Goal: Information Seeking & Learning: Learn about a topic

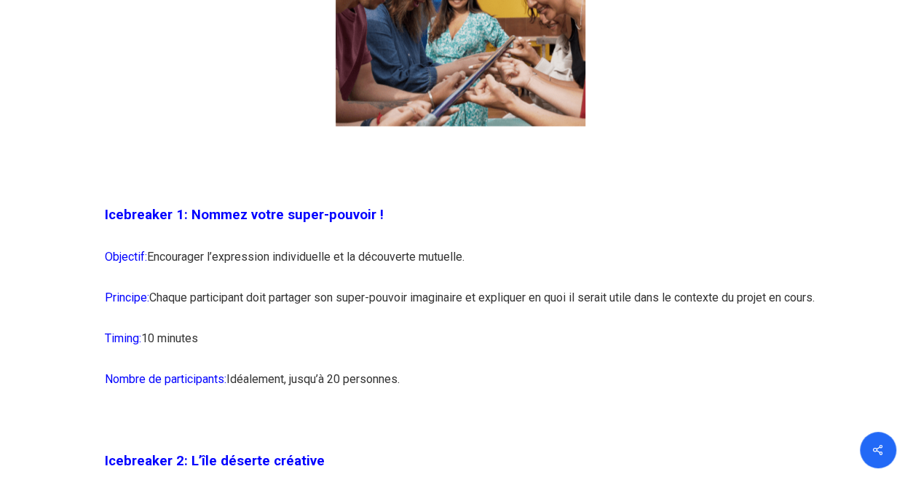
scroll to position [1164, 0]
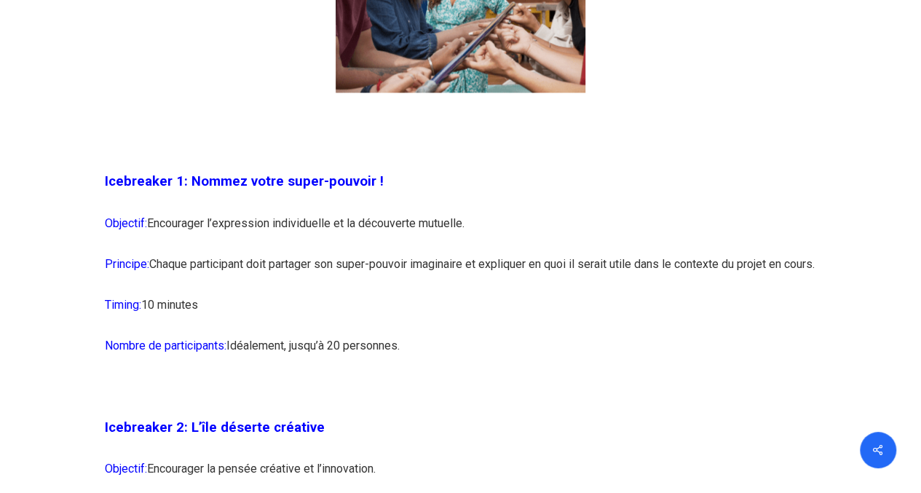
drag, startPoint x: 188, startPoint y: 181, endPoint x: 453, endPoint y: 336, distance: 306.9
copy div "Nommez votre super-pouvoir ! Objectif: Encourager l’expression individuelle et …"
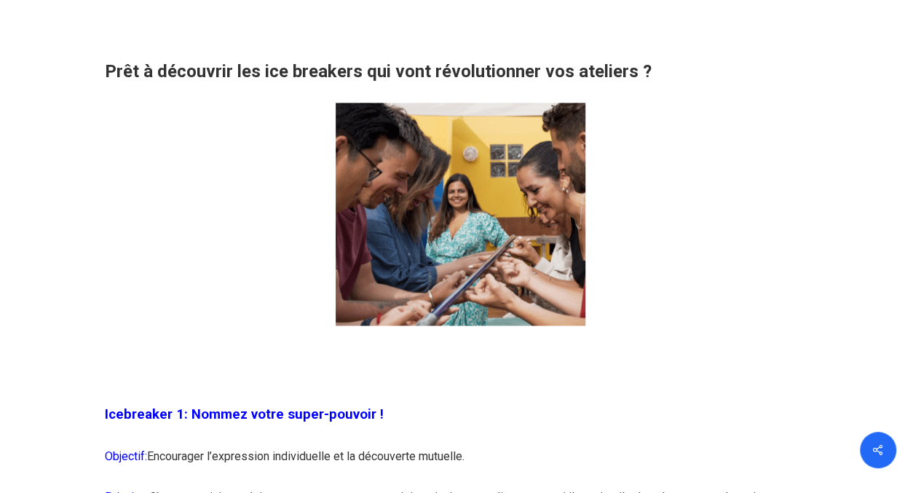
scroll to position [1019, 0]
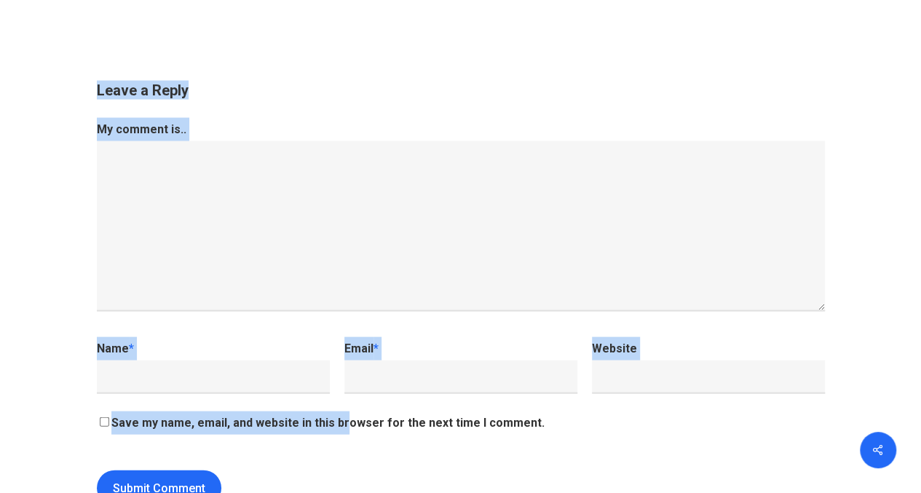
scroll to position [15220, 0]
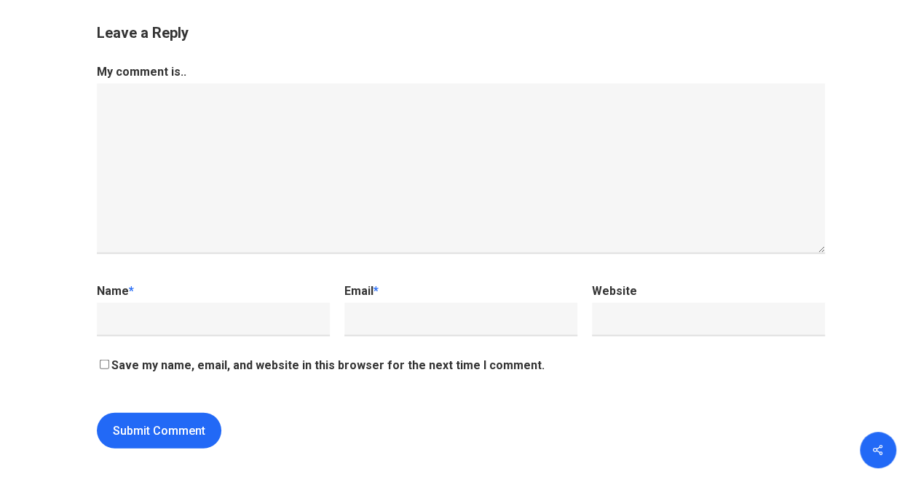
drag, startPoint x: 106, startPoint y: 327, endPoint x: 412, endPoint y: 36, distance: 422.1
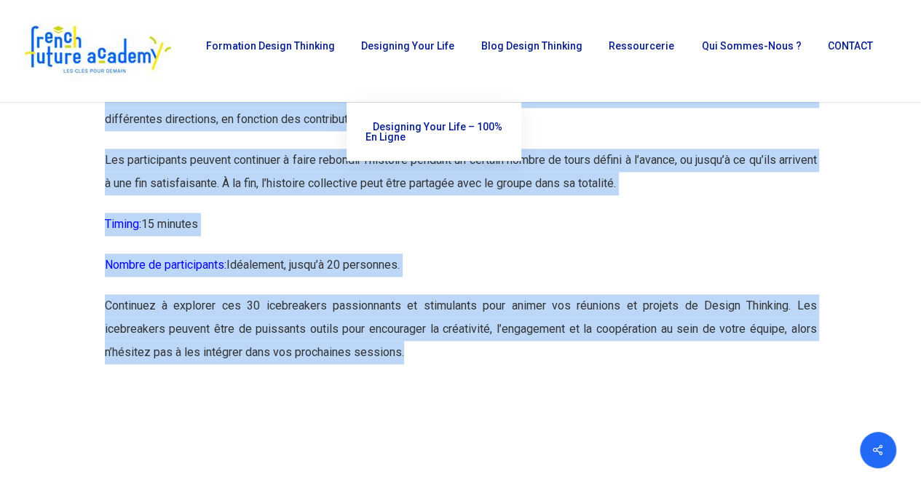
scroll to position [14710, 0]
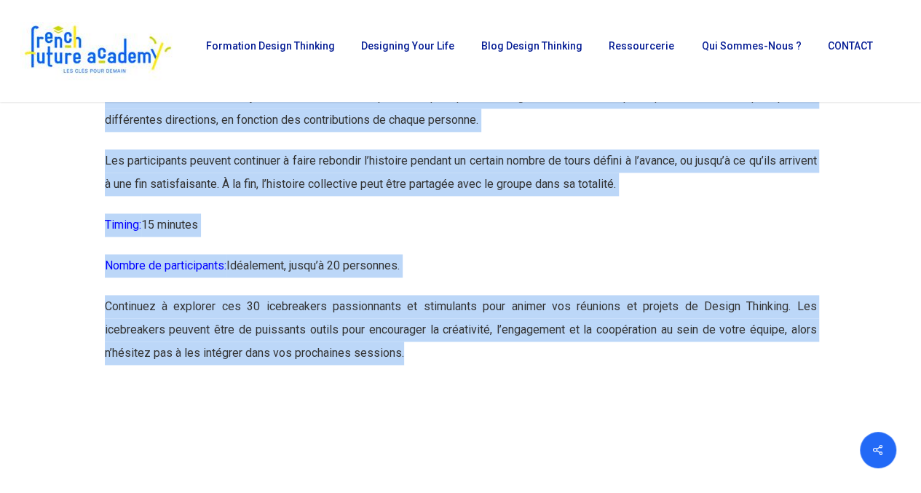
copy div "Loremipsum 8: Dolors ametc adipi-elitsed ! Doeiusmo: Temporinci u’laboreetdo ma…"
